Goal: Information Seeking & Learning: Learn about a topic

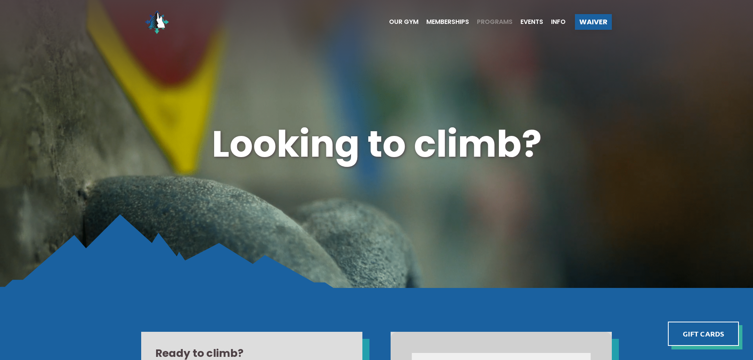
click at [485, 20] on span "Programs" at bounding box center [495, 22] width 36 height 6
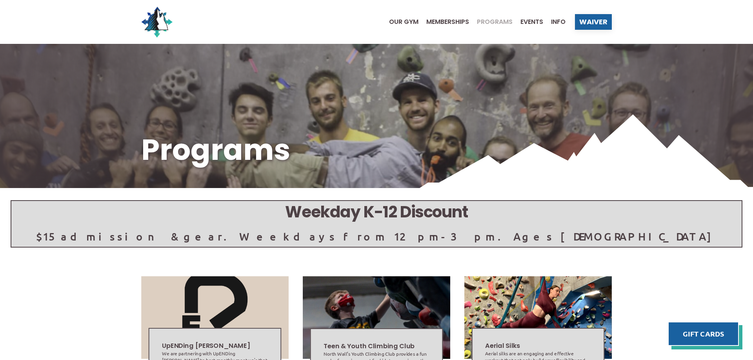
click at [454, 23] on span "Memberships" at bounding box center [447, 22] width 43 height 6
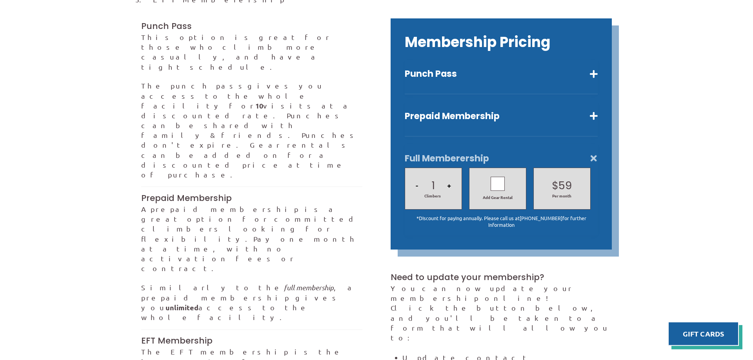
scroll to position [200, 0]
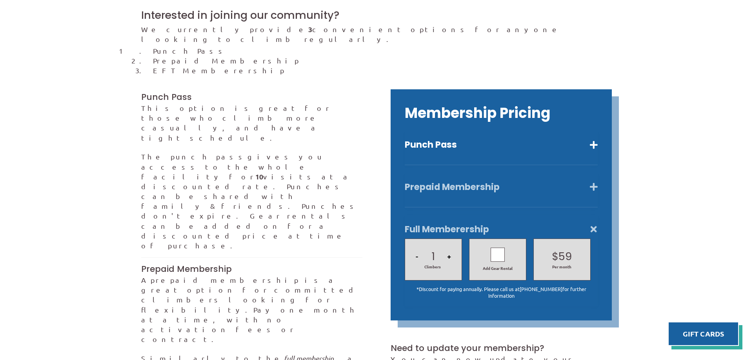
click at [594, 182] on button "Prepaid Membership" at bounding box center [501, 187] width 193 height 11
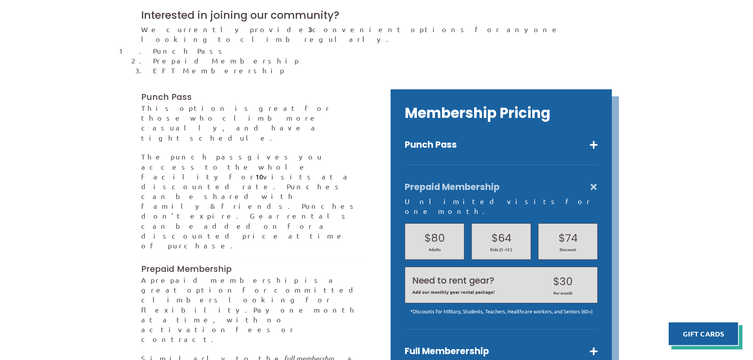
click at [593, 182] on button "Prepaid Membership" at bounding box center [501, 187] width 193 height 11
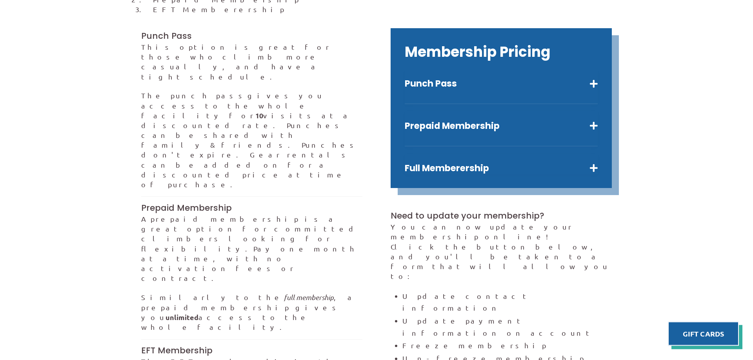
scroll to position [280, 0]
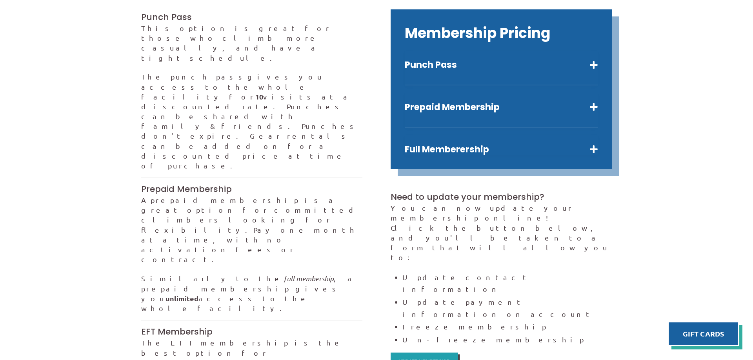
click at [598, 57] on div "Membership Pricing Punch Pass Ten visits a reduced rate. $145 Adults $125 *Disc…" at bounding box center [501, 89] width 221 height 160
click at [590, 59] on button "Punch Pass" at bounding box center [501, 64] width 193 height 11
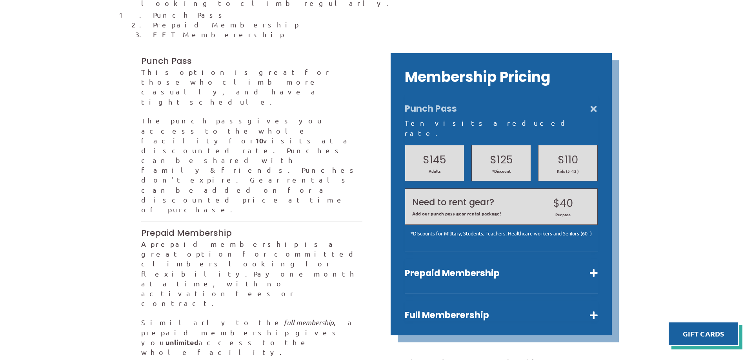
scroll to position [120, 0]
